Goal: Complete application form: Complete application form

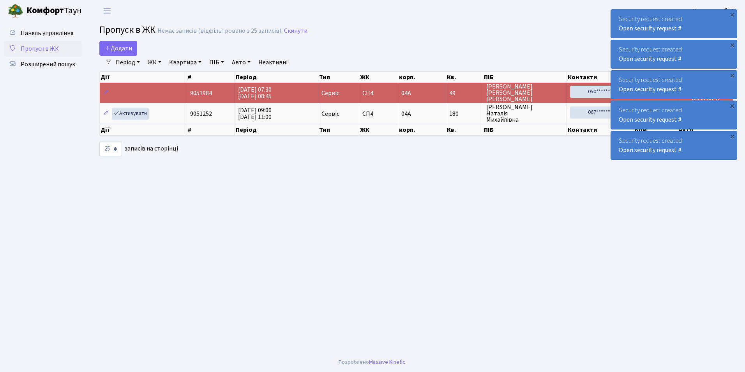
select select "25"
click at [115, 48] on span "Додати" at bounding box center [118, 48] width 28 height 9
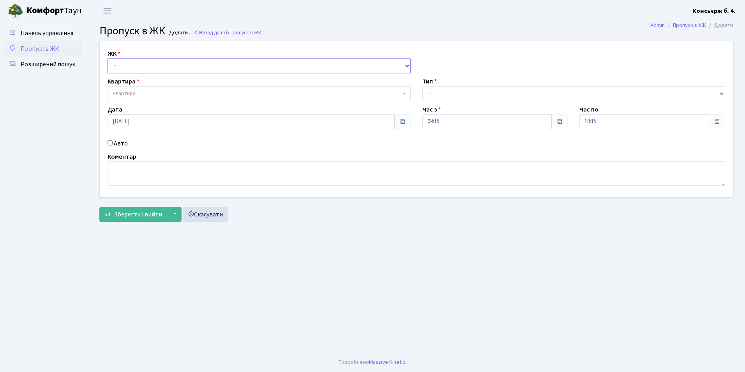
click at [115, 71] on select "- СП4, Столичне шосе, 5" at bounding box center [259, 65] width 303 height 15
select select "325"
click at [108, 58] on select "- СП4, Столичне шосе, 5" at bounding box center [259, 65] width 303 height 15
select select
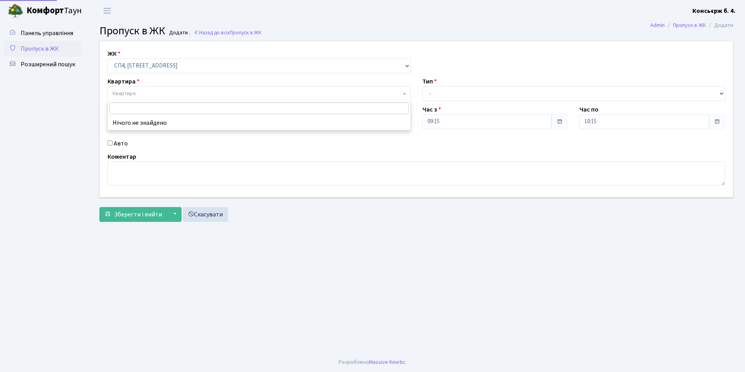
click at [119, 98] on span "Квартира" at bounding box center [259, 93] width 303 height 15
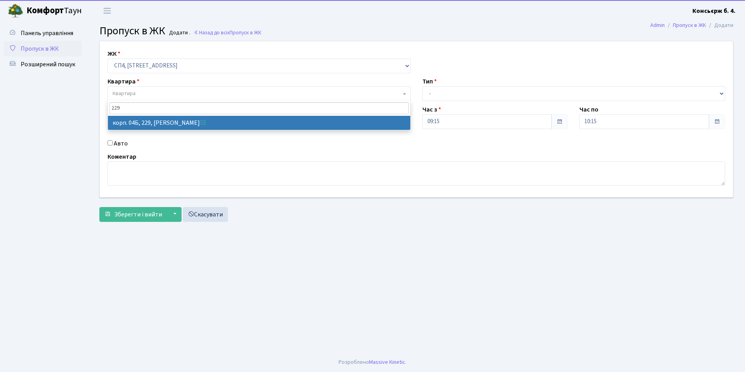
type input "229"
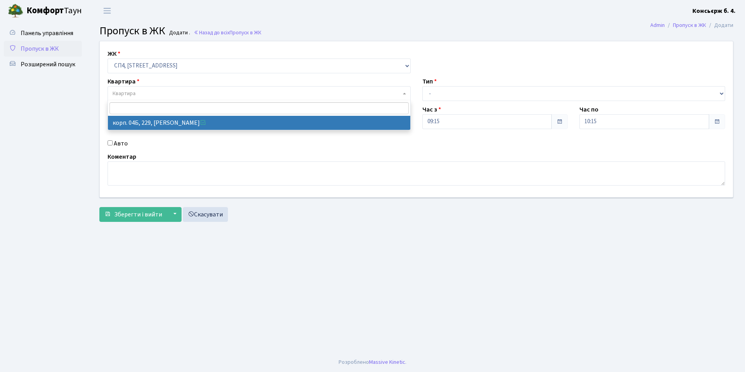
select select "21257"
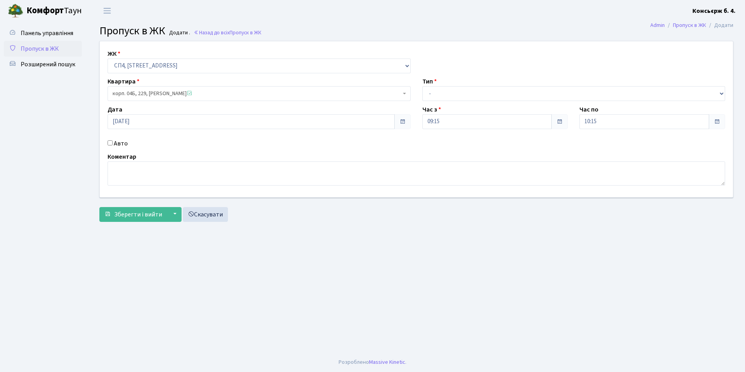
click at [109, 143] on input "Авто" at bounding box center [110, 142] width 5 height 5
checkbox input "true"
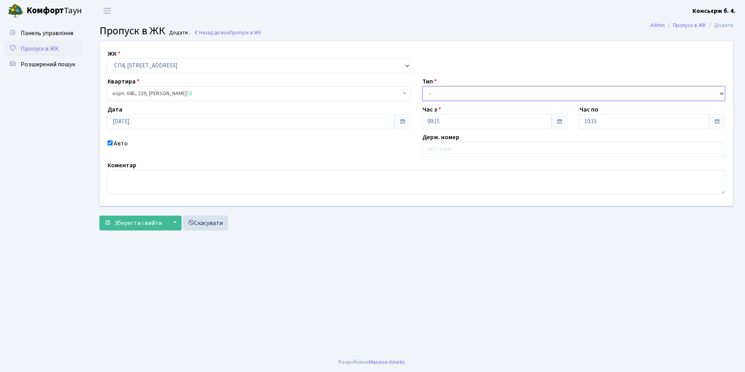
click at [496, 91] on select "- Доставка Таксі Гості Сервіс" at bounding box center [573, 93] width 303 height 15
select select "18"
click at [422, 86] on select "- Доставка Таксі Гості Сервіс" at bounding box center [573, 93] width 303 height 15
click at [436, 152] on input "text" at bounding box center [573, 149] width 303 height 15
type input "КА4082КН"
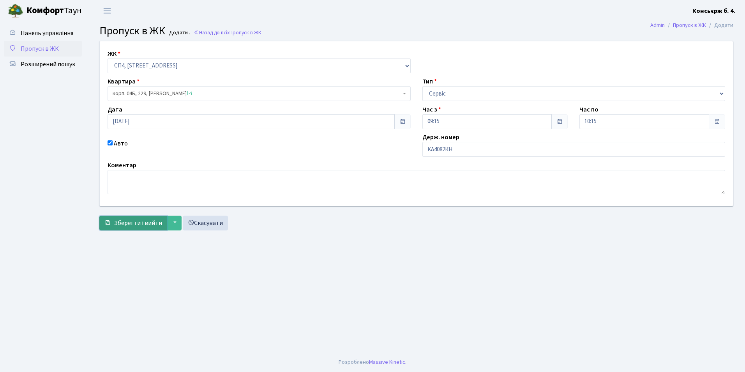
click at [150, 221] on span "Зберегти і вийти" at bounding box center [138, 223] width 48 height 9
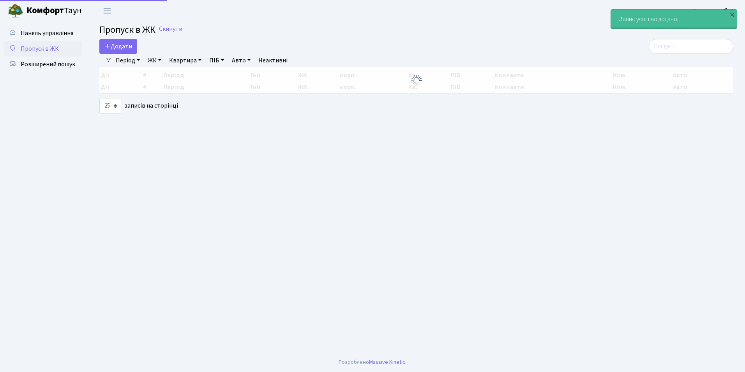
select select "25"
